Goal: Task Accomplishment & Management: Use online tool/utility

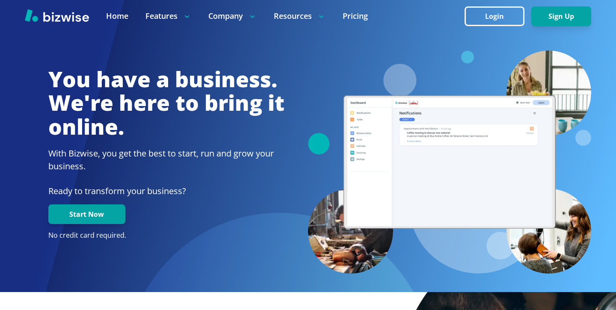
click at [502, 4] on div at bounding box center [308, 16] width 616 height 32
click at [499, 9] on button "Login" at bounding box center [494, 16] width 60 height 20
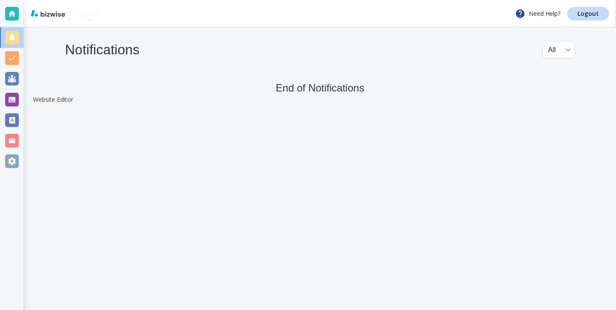
click at [9, 100] on div at bounding box center [12, 100] width 14 height 14
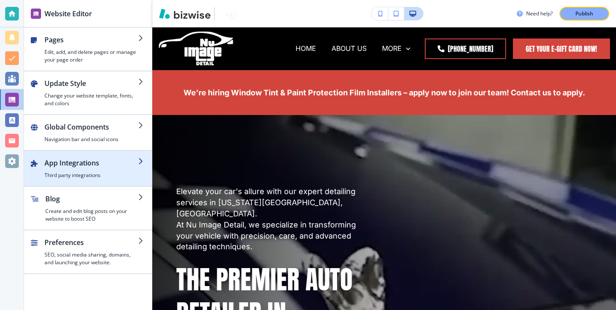
click at [114, 171] on div "button" at bounding box center [91, 169] width 94 height 3
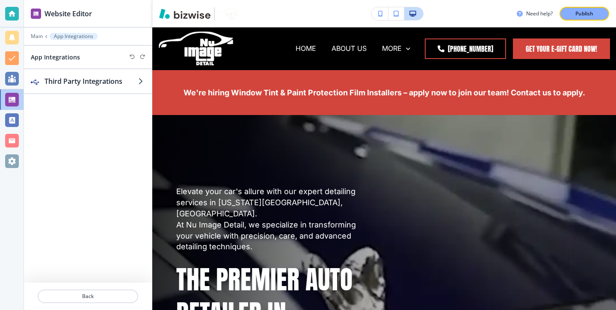
click at [136, 100] on div "Third Party Integrations" at bounding box center [88, 175] width 128 height 213
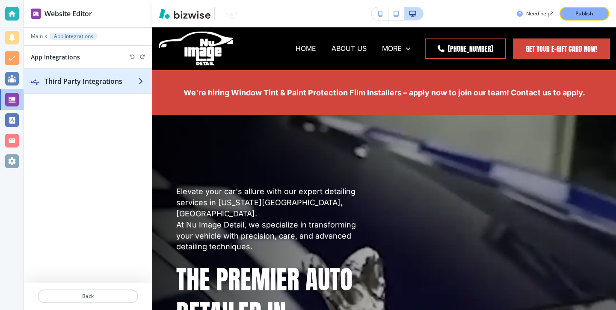
click at [133, 92] on div "button" at bounding box center [88, 89] width 128 height 7
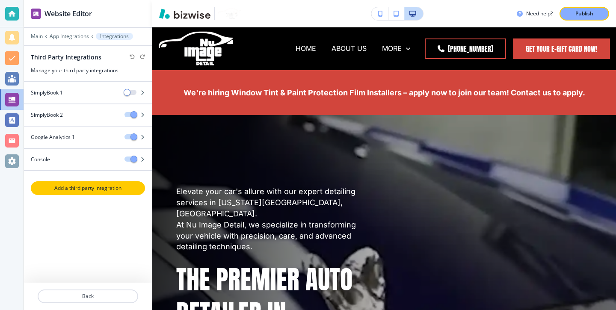
click at [95, 185] on p "Add a third party integration" at bounding box center [88, 188] width 112 height 8
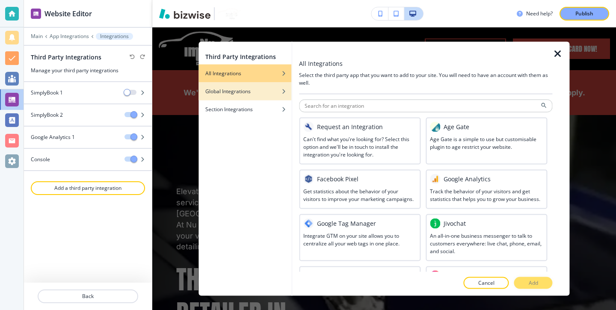
click at [257, 99] on div "button" at bounding box center [244, 97] width 93 height 5
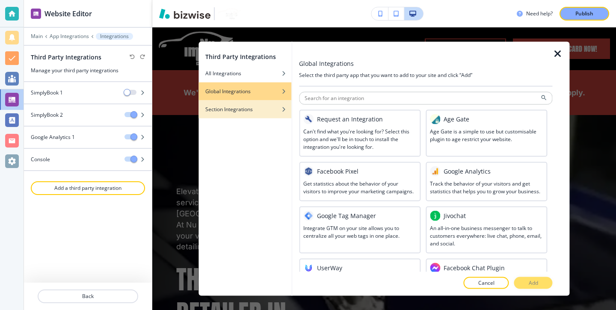
click at [271, 102] on div "button" at bounding box center [244, 102] width 93 height 5
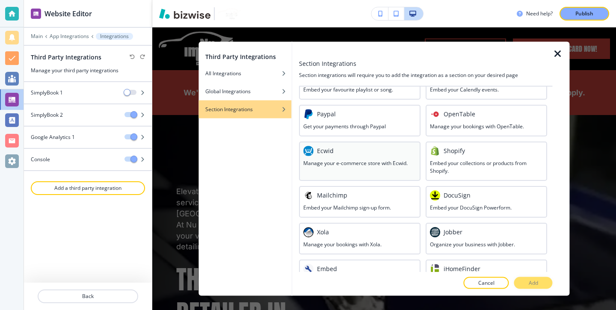
scroll to position [285, 0]
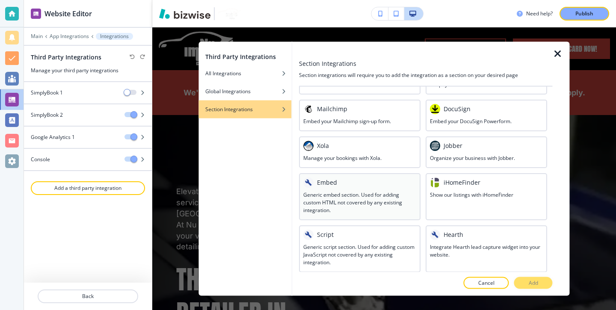
click at [372, 186] on div "Embed" at bounding box center [359, 182] width 113 height 10
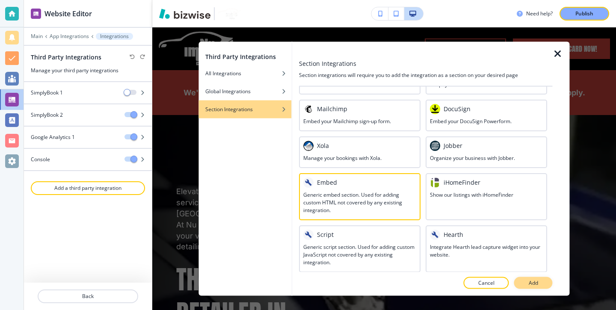
click at [540, 281] on button "Add" at bounding box center [533, 283] width 38 height 12
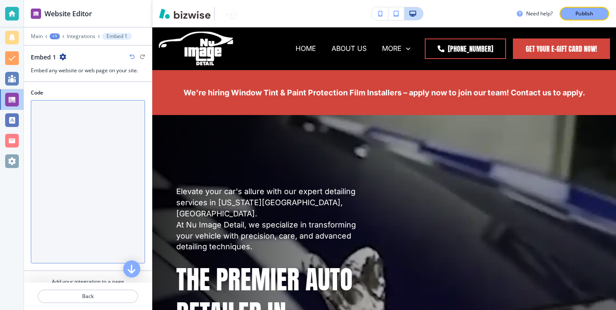
click at [91, 163] on textarea "Code" at bounding box center [88, 181] width 114 height 163
paste textarea "<!-- Google tag (gtag.js) --> <script async src="https://www.googletagmanager.c…"
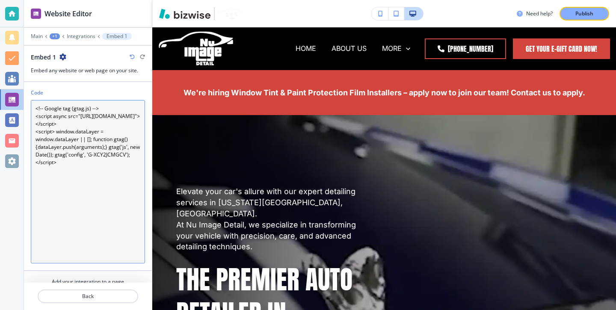
scroll to position [30, 0]
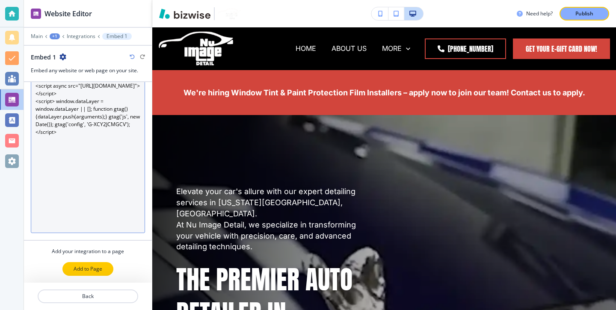
type textarea "<!-- Google tag (gtag.js) --> <script async src="https://www.googletagmanager.c…"
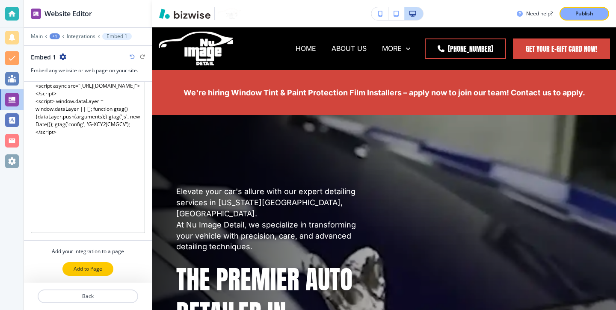
click at [101, 262] on button "Add to Page" at bounding box center [87, 269] width 51 height 14
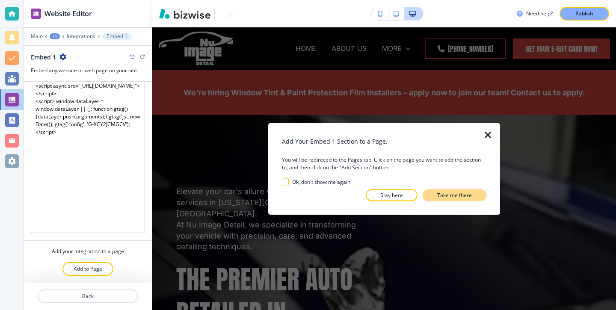
click at [436, 195] on button "Take me there" at bounding box center [454, 195] width 64 height 12
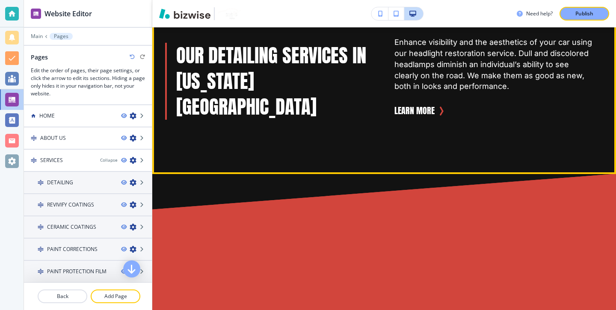
scroll to position [2611, 0]
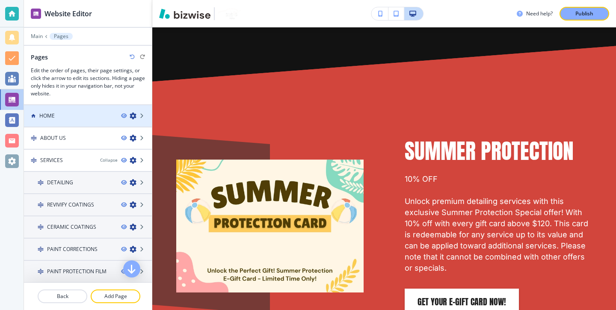
click at [82, 113] on div "HOME" at bounding box center [69, 116] width 90 height 8
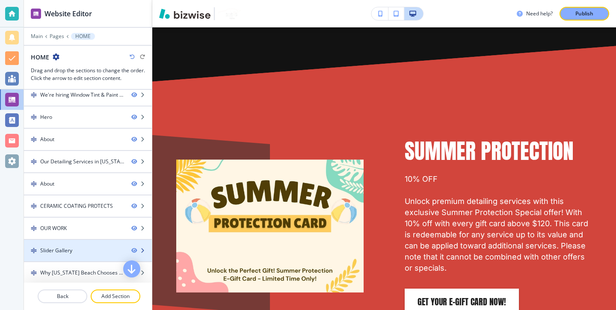
scroll to position [0, 0]
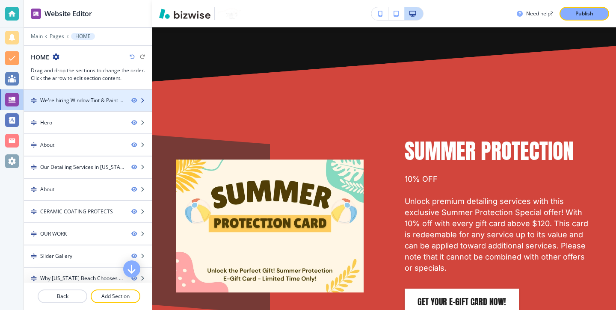
click at [95, 106] on div at bounding box center [88, 107] width 128 height 7
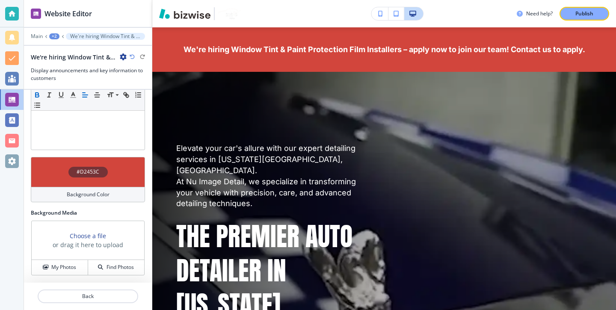
scroll to position [43, 0]
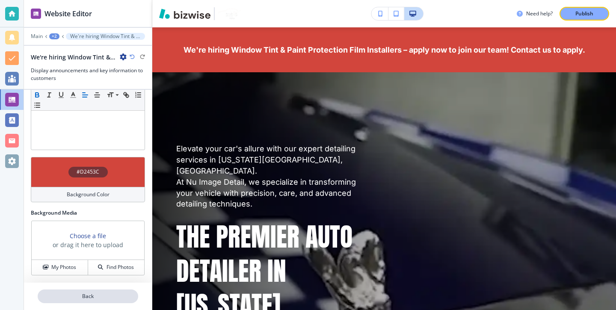
click at [102, 298] on p "Back" at bounding box center [87, 296] width 99 height 8
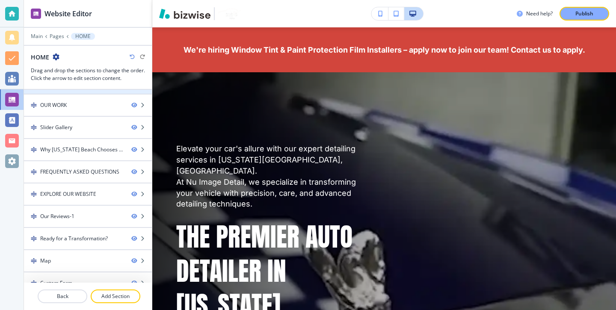
scroll to position [163, 0]
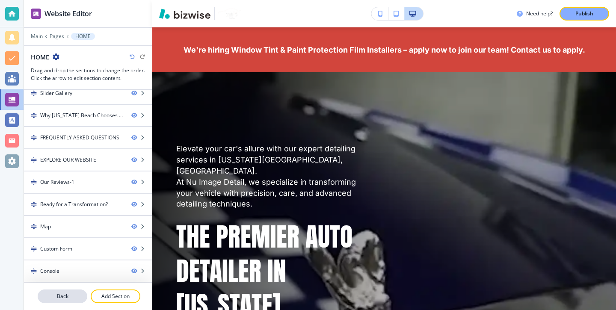
click at [70, 296] on p "Back" at bounding box center [62, 296] width 48 height 8
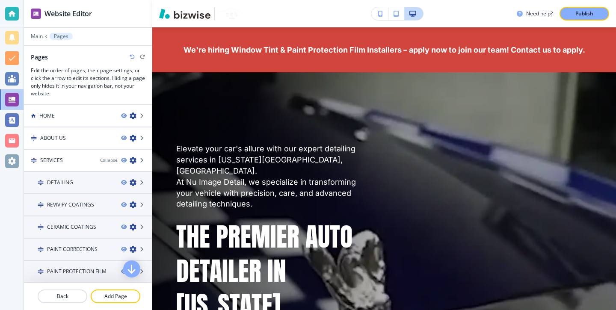
click at [70, 296] on p "Back" at bounding box center [62, 296] width 48 height 8
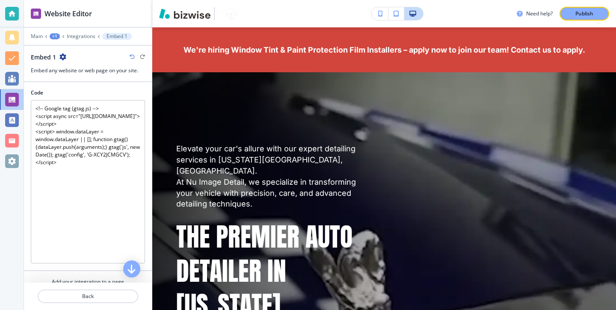
scroll to position [30, 0]
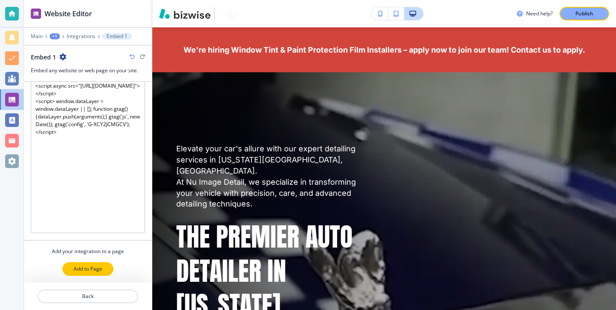
click at [109, 270] on button "Add to Page" at bounding box center [87, 269] width 51 height 14
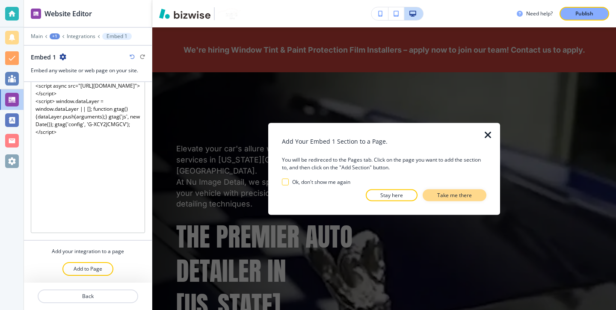
click at [440, 191] on p "Take me there" at bounding box center [454, 195] width 35 height 8
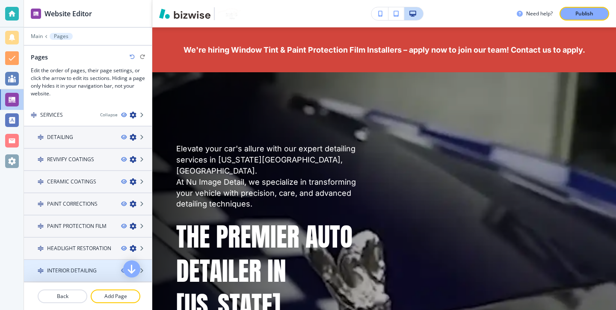
scroll to position [0, 0]
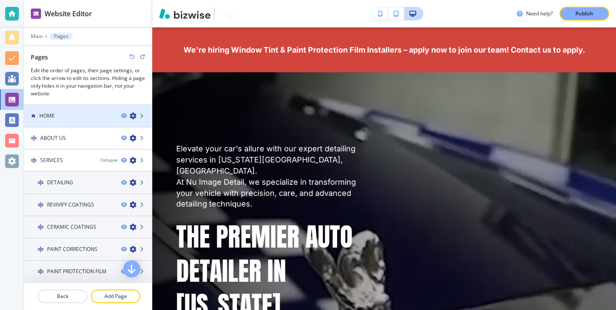
click at [85, 122] on div at bounding box center [88, 123] width 128 height 7
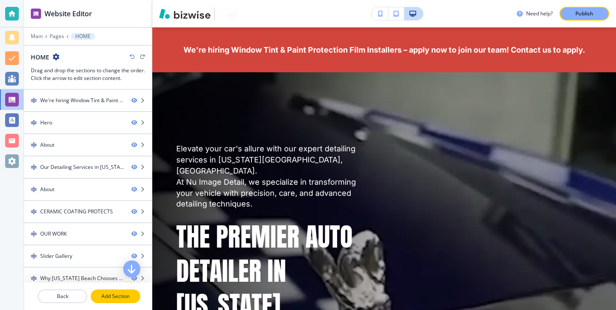
click at [129, 294] on p "Add Section" at bounding box center [116, 296] width 48 height 8
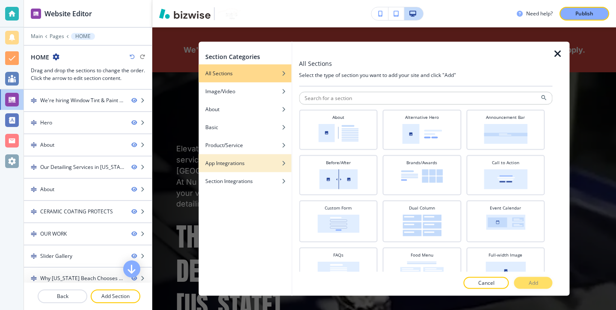
click at [247, 167] on div "button" at bounding box center [244, 169] width 93 height 5
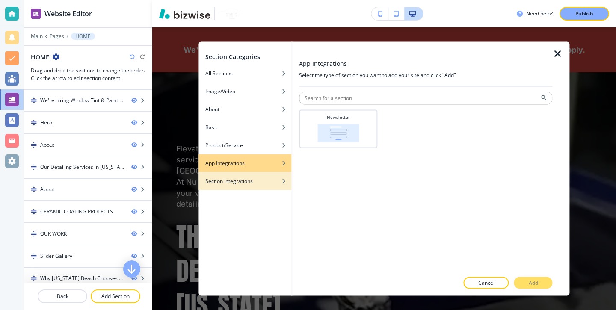
click at [266, 184] on div "Section Integrations" at bounding box center [244, 181] width 93 height 8
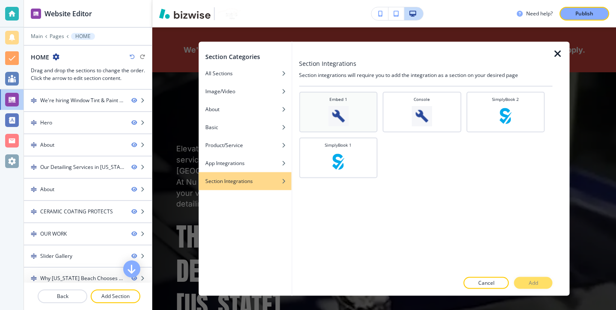
click at [360, 128] on div "Embed 1" at bounding box center [338, 112] width 78 height 41
click at [535, 284] on p "Add" at bounding box center [533, 283] width 9 height 8
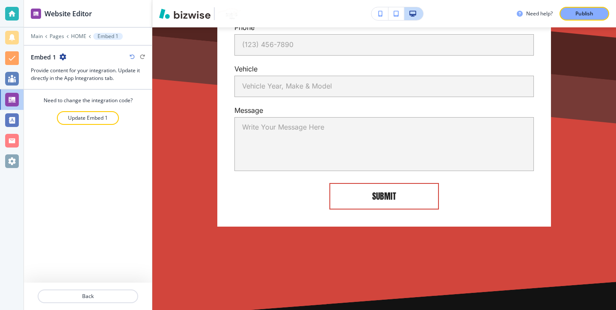
scroll to position [7360, 0]
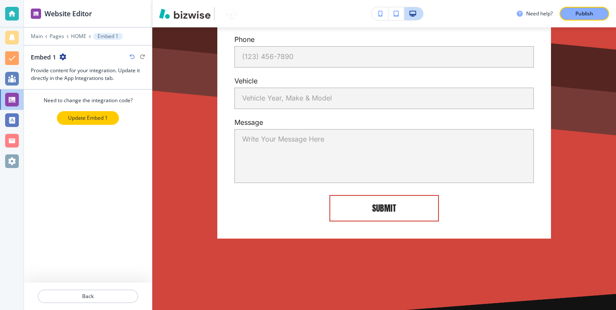
click at [105, 123] on button "Update Embed 1" at bounding box center [88, 118] width 62 height 14
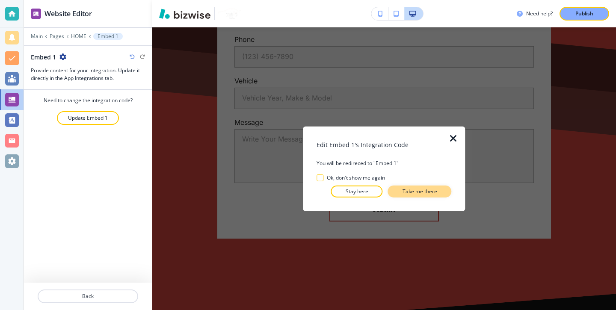
click at [400, 196] on button "Take me there" at bounding box center [420, 192] width 64 height 12
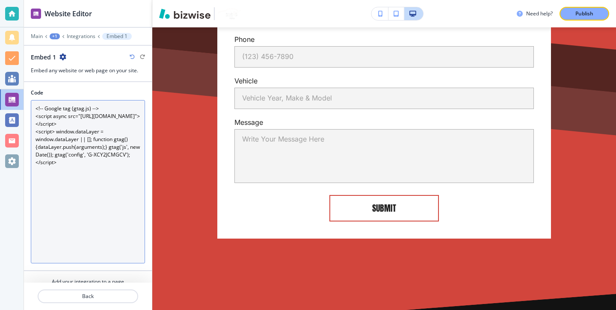
scroll to position [30, 0]
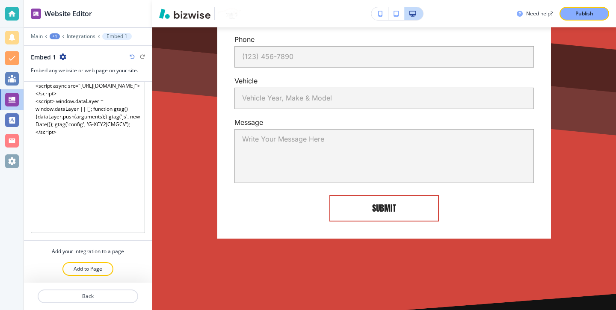
click at [78, 304] on div at bounding box center [88, 306] width 128 height 7
click at [83, 297] on p "Back" at bounding box center [87, 296] width 99 height 8
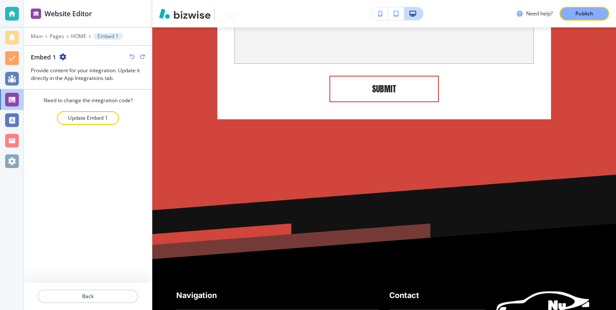
scroll to position [7481, 0]
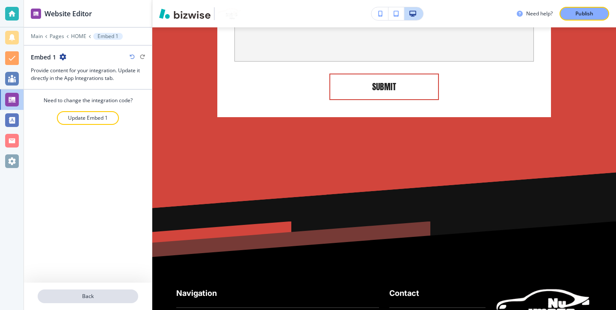
click at [78, 291] on button "Back" at bounding box center [88, 297] width 100 height 14
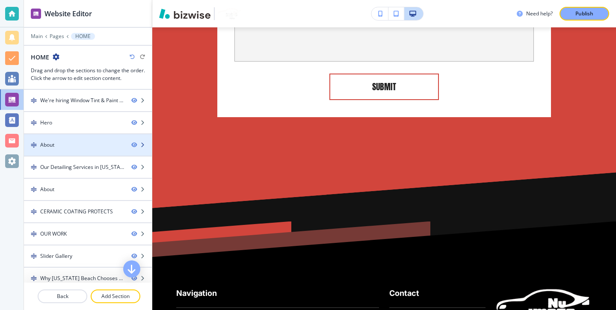
scroll to position [185, 0]
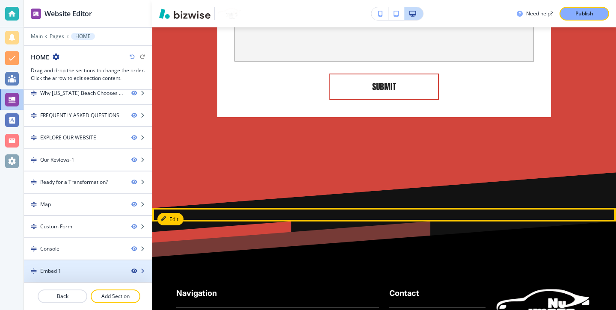
click at [135, 272] on icon "button" at bounding box center [133, 271] width 5 height 5
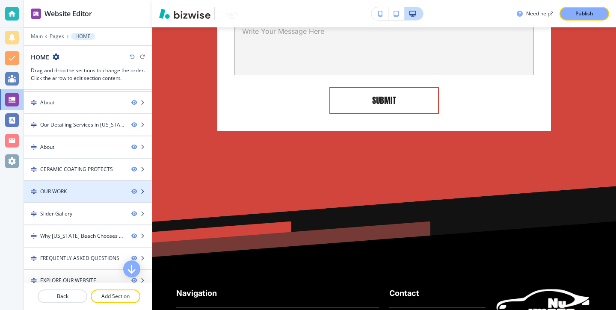
scroll to position [0, 0]
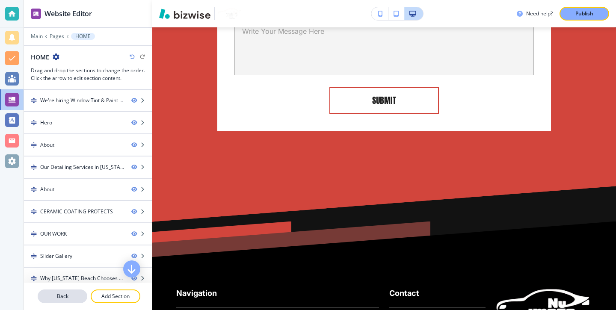
click at [73, 290] on button "Back" at bounding box center [63, 297] width 50 height 14
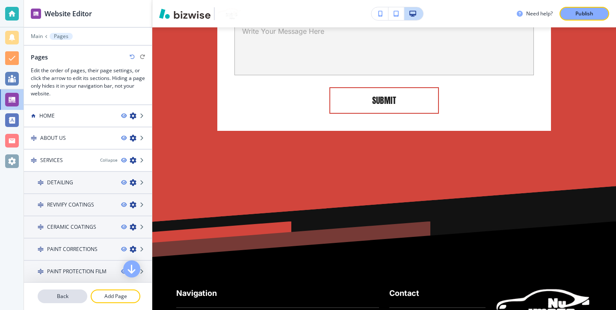
click at [73, 296] on p "Back" at bounding box center [62, 296] width 48 height 8
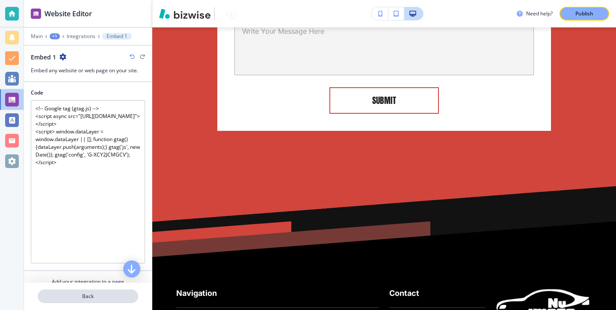
click at [74, 293] on p "Back" at bounding box center [87, 296] width 99 height 8
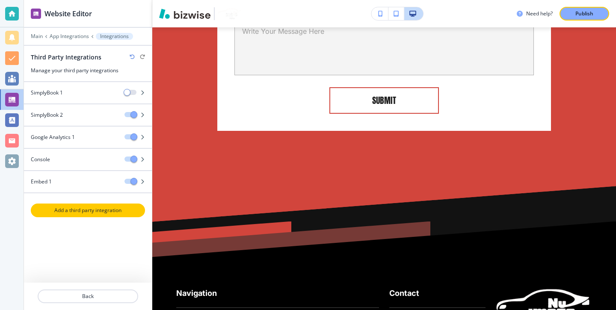
click at [87, 216] on button "Add a third party integration" at bounding box center [88, 211] width 114 height 14
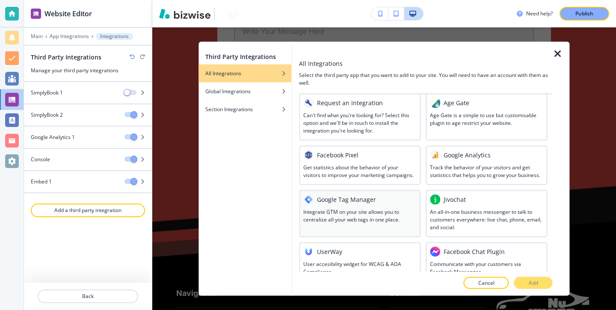
scroll to position [24, 0]
click at [365, 215] on h3 "Integrate GTM on your site allows you to centralize all your web tags in one pl…" at bounding box center [359, 214] width 113 height 15
click at [520, 281] on button "Add" at bounding box center [533, 283] width 38 height 12
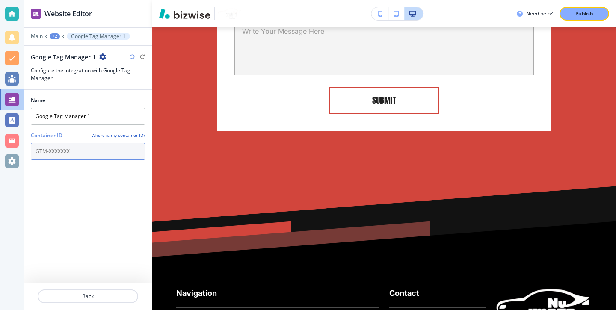
click at [106, 153] on input "text" at bounding box center [88, 151] width 114 height 17
paste input "GTM-PTNH37SF"
type input "GTM-PTNH37SF"
click at [127, 209] on div "Name Google Tag Manager 1 Container ID Where is my container ID? GTM-PTNH37SF" at bounding box center [88, 186] width 114 height 193
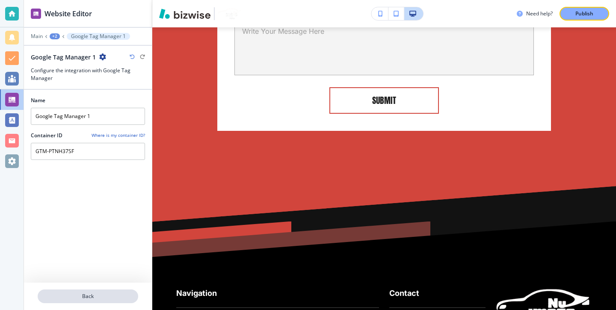
click at [102, 295] on p "Back" at bounding box center [87, 296] width 99 height 8
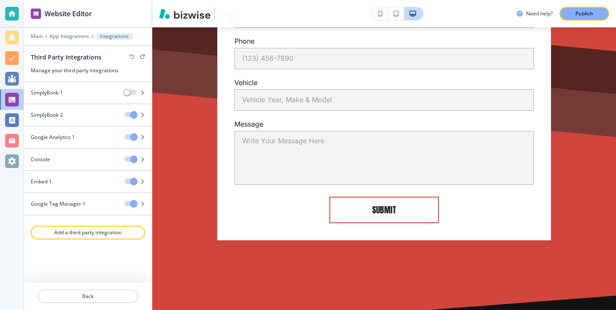
scroll to position [7360, 0]
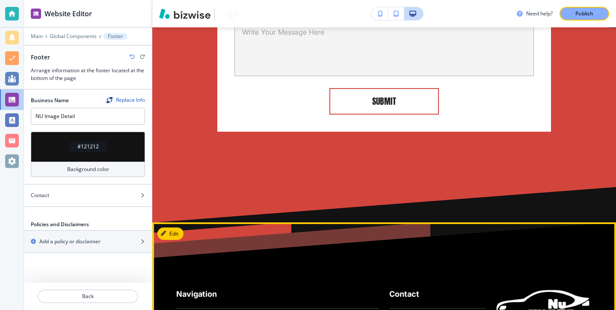
scroll to position [7468, 0]
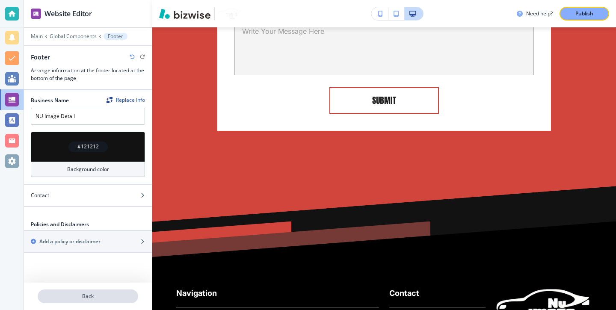
click at [126, 296] on p "Back" at bounding box center [87, 296] width 99 height 8
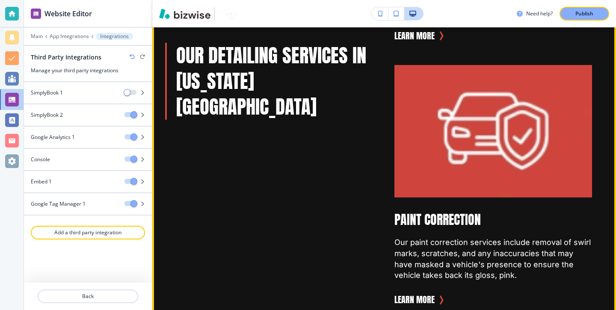
scroll to position [1382, 0]
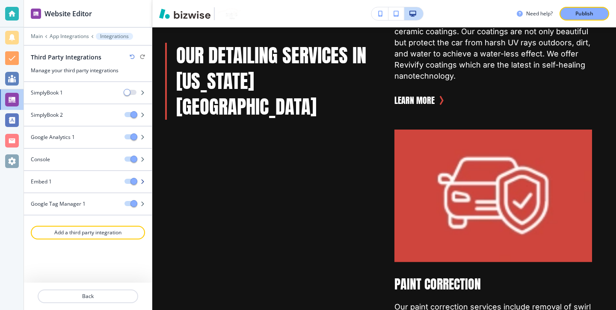
click at [126, 182] on button "button" at bounding box center [130, 181] width 12 height 5
click at [143, 181] on icon "button" at bounding box center [142, 181] width 5 height 5
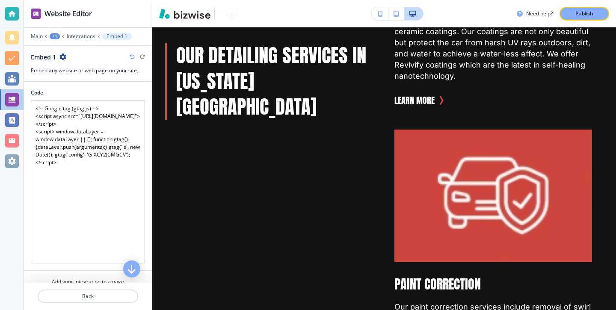
click at [62, 61] on div "Embed 1" at bounding box center [48, 57] width 35 height 9
click at [63, 57] on icon "button" at bounding box center [62, 56] width 7 height 7
click at [79, 89] on p "Delete Embed 1" at bounding box center [87, 87] width 44 height 8
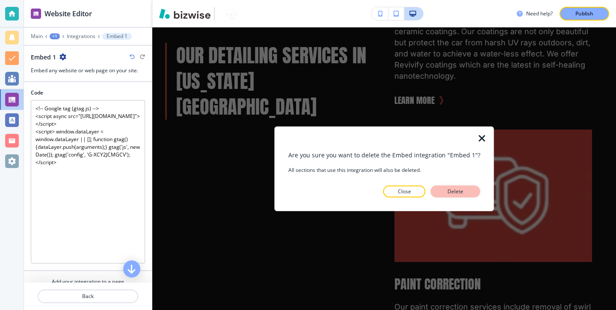
click at [448, 192] on p "Delete" at bounding box center [455, 192] width 21 height 8
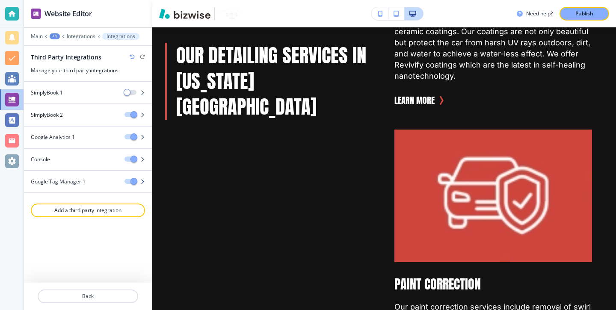
click at [101, 182] on div "Google Tag Manager 1" at bounding box center [71, 182] width 94 height 8
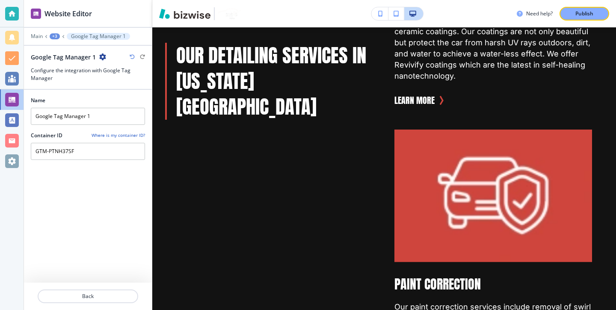
click at [93, 307] on div at bounding box center [88, 306] width 128 height 7
click at [97, 302] on button "Back" at bounding box center [88, 297] width 100 height 14
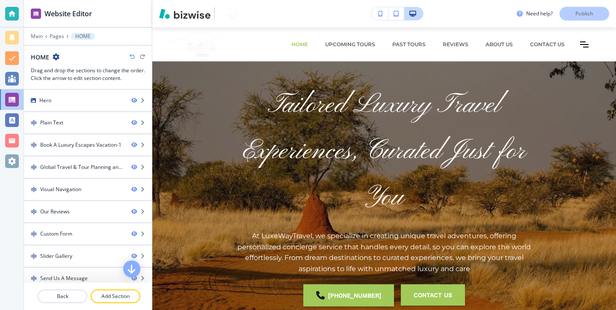
scroll to position [552, 0]
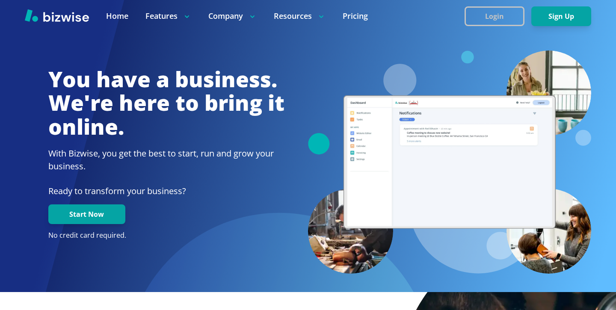
click at [471, 21] on button "Login" at bounding box center [494, 16] width 60 height 20
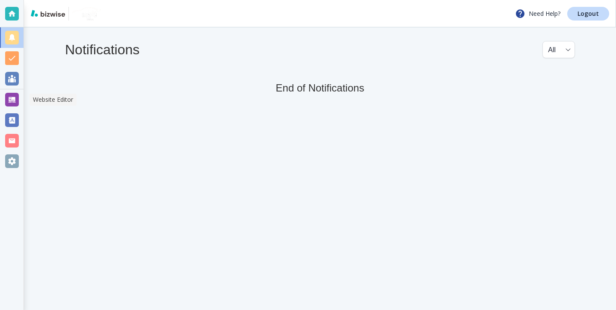
click at [10, 100] on div at bounding box center [12, 100] width 14 height 14
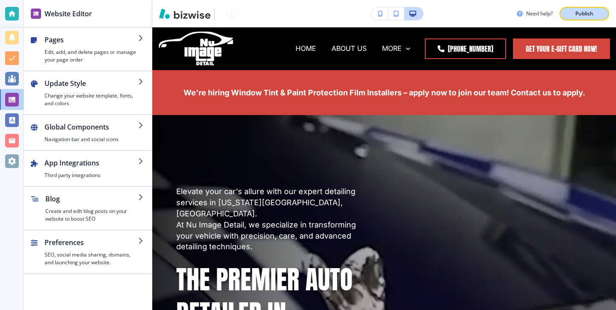
click at [586, 18] on button "Publish" at bounding box center [584, 14] width 50 height 14
click at [17, 15] on div at bounding box center [12, 14] width 14 height 14
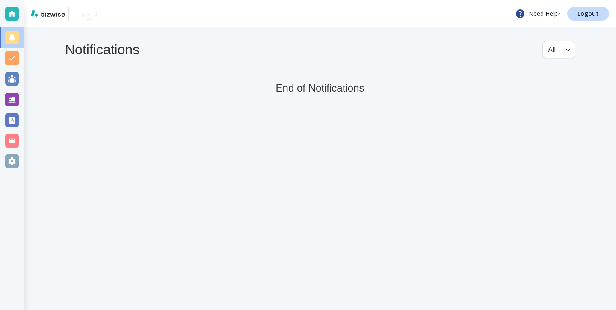
click at [591, 22] on div "Need Help? Logout" at bounding box center [320, 13] width 592 height 27
click at [590, 17] on p "Logout" at bounding box center [587, 14] width 21 height 6
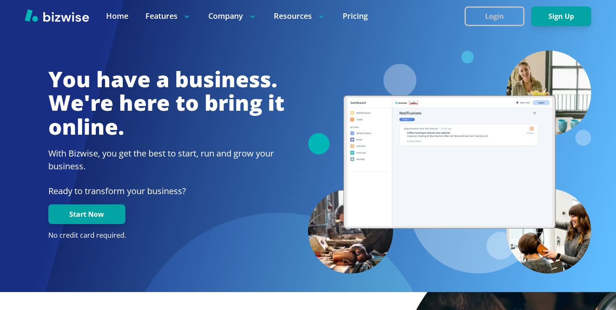
click at [520, 21] on button "Login" at bounding box center [494, 16] width 60 height 20
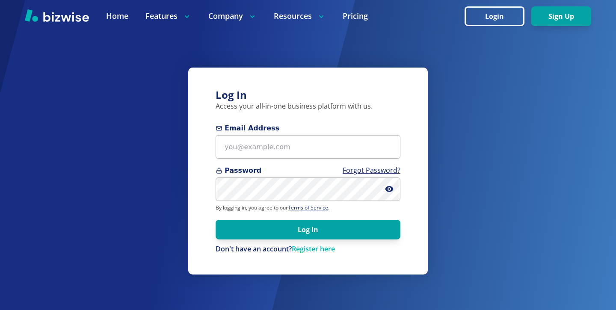
click at [260, 133] on span "Email Address" at bounding box center [308, 128] width 185 height 10
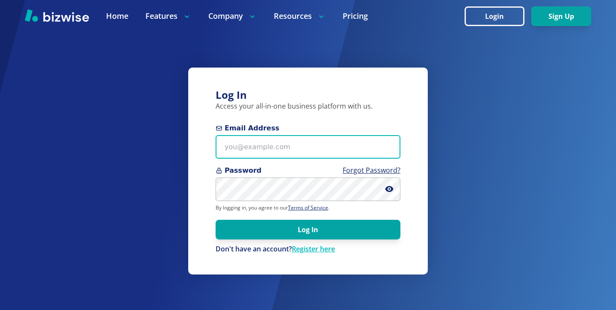
click at [260, 135] on input "Email Address" at bounding box center [308, 147] width 185 height 24
paste input "thomascarterone@gmail.com"
type input "thomascarterone@gmail.com"
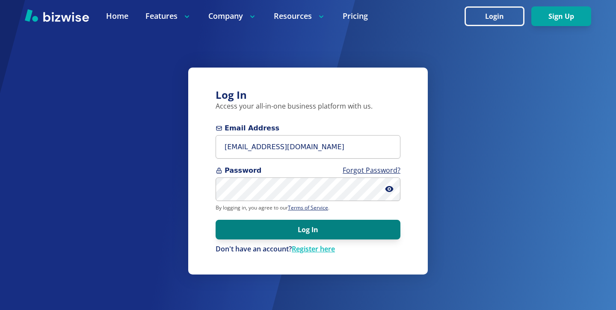
click at [328, 237] on button "Log In" at bounding box center [308, 230] width 185 height 20
